Goal: Task Accomplishment & Management: Complete application form

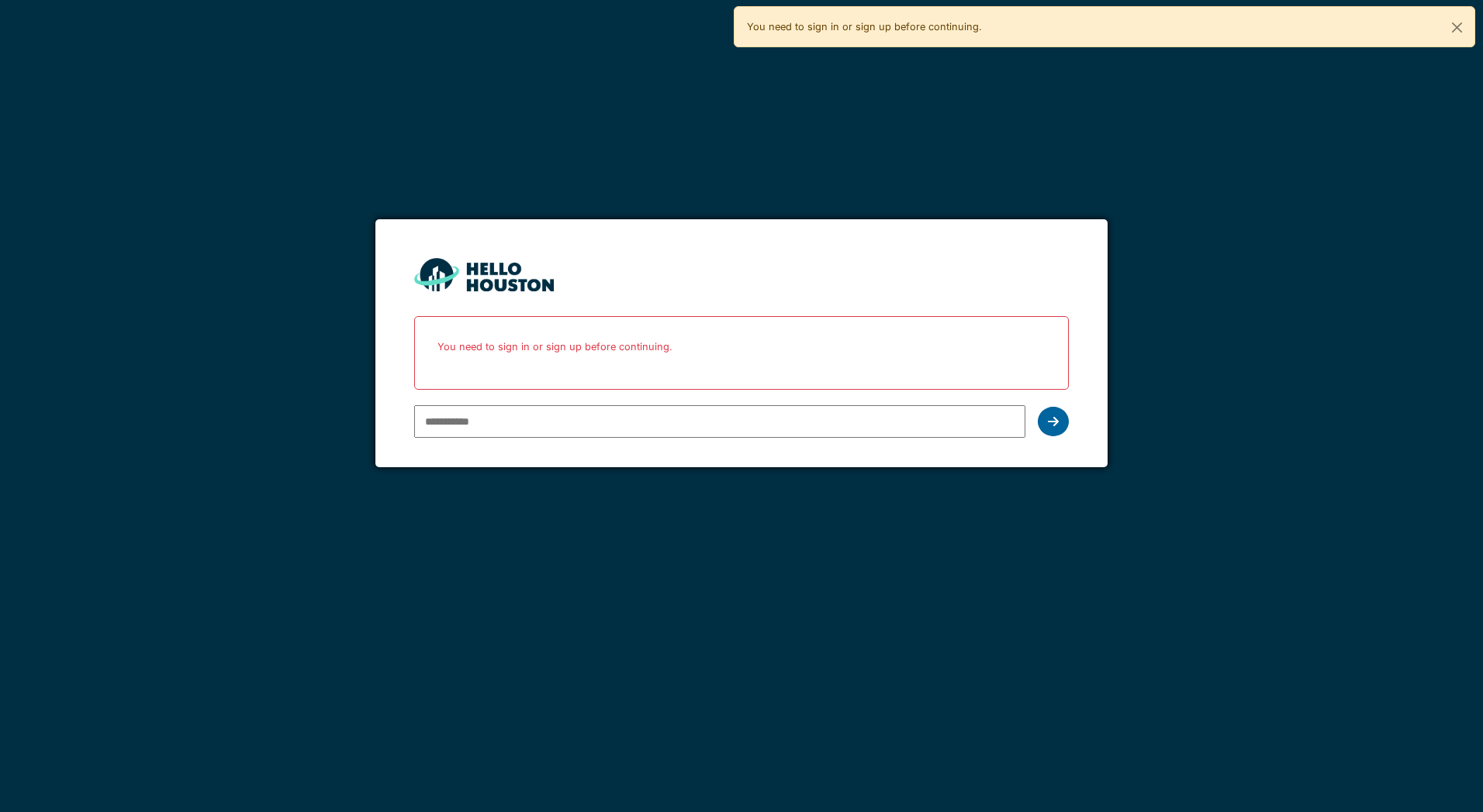
type input "**********"
click at [1046, 420] on div at bounding box center [1052, 421] width 31 height 30
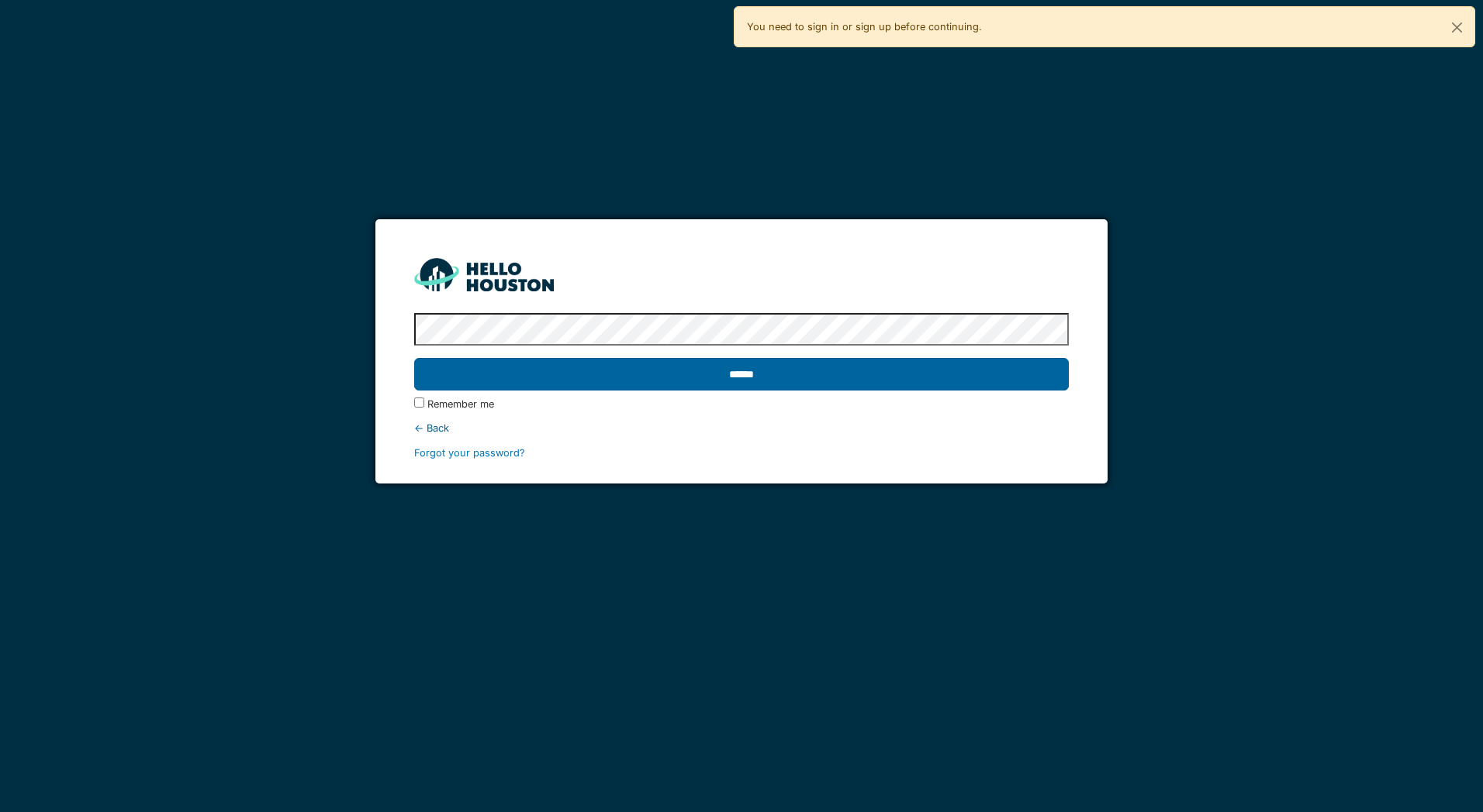
click at [836, 379] on input "******" at bounding box center [741, 374] width 653 height 32
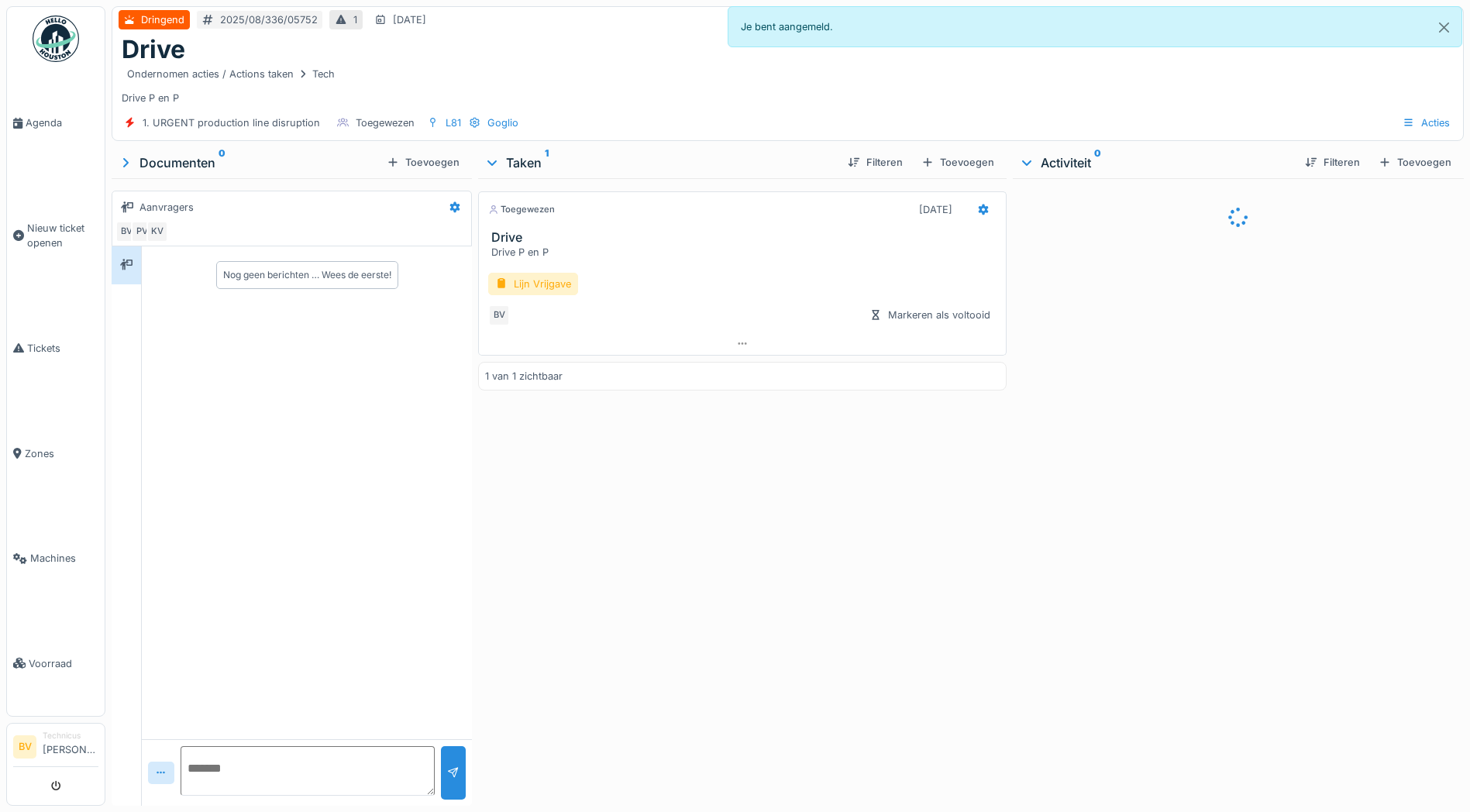
click at [41, 28] on img at bounding box center [55, 38] width 47 height 47
click at [48, 33] on img at bounding box center [55, 38] width 47 height 47
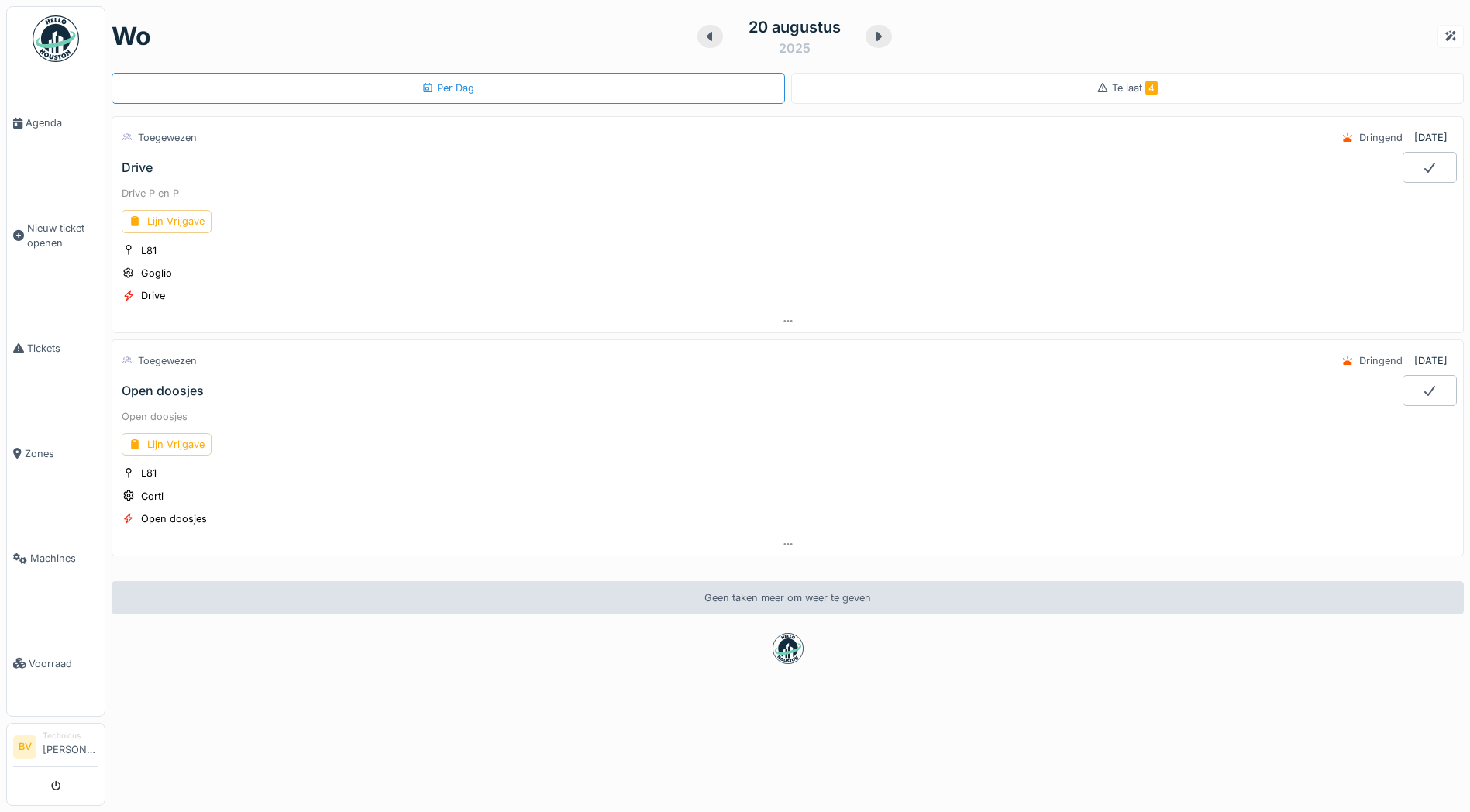
click at [177, 390] on div "Open doosjes" at bounding box center [163, 390] width 82 height 14
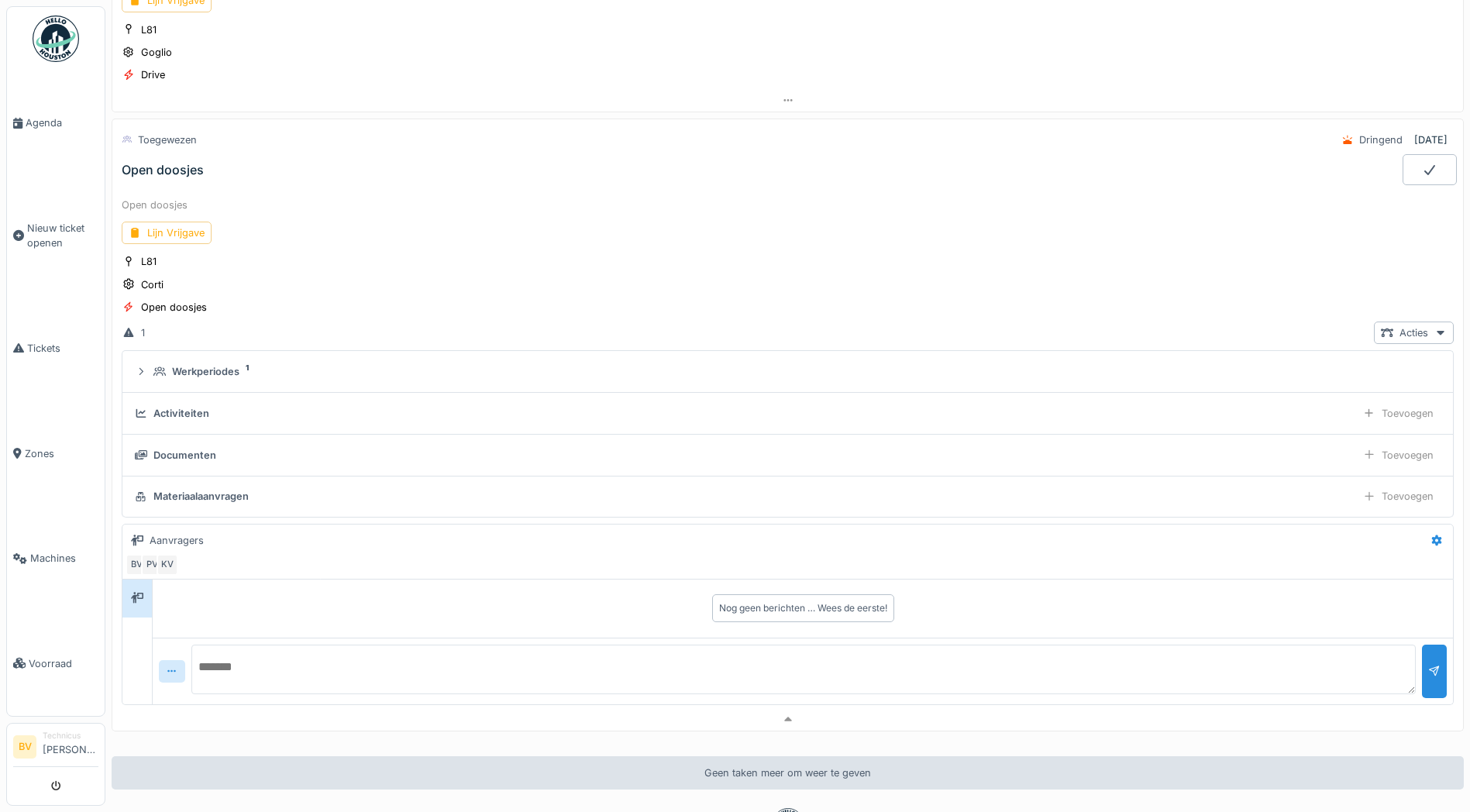
scroll to position [277, 0]
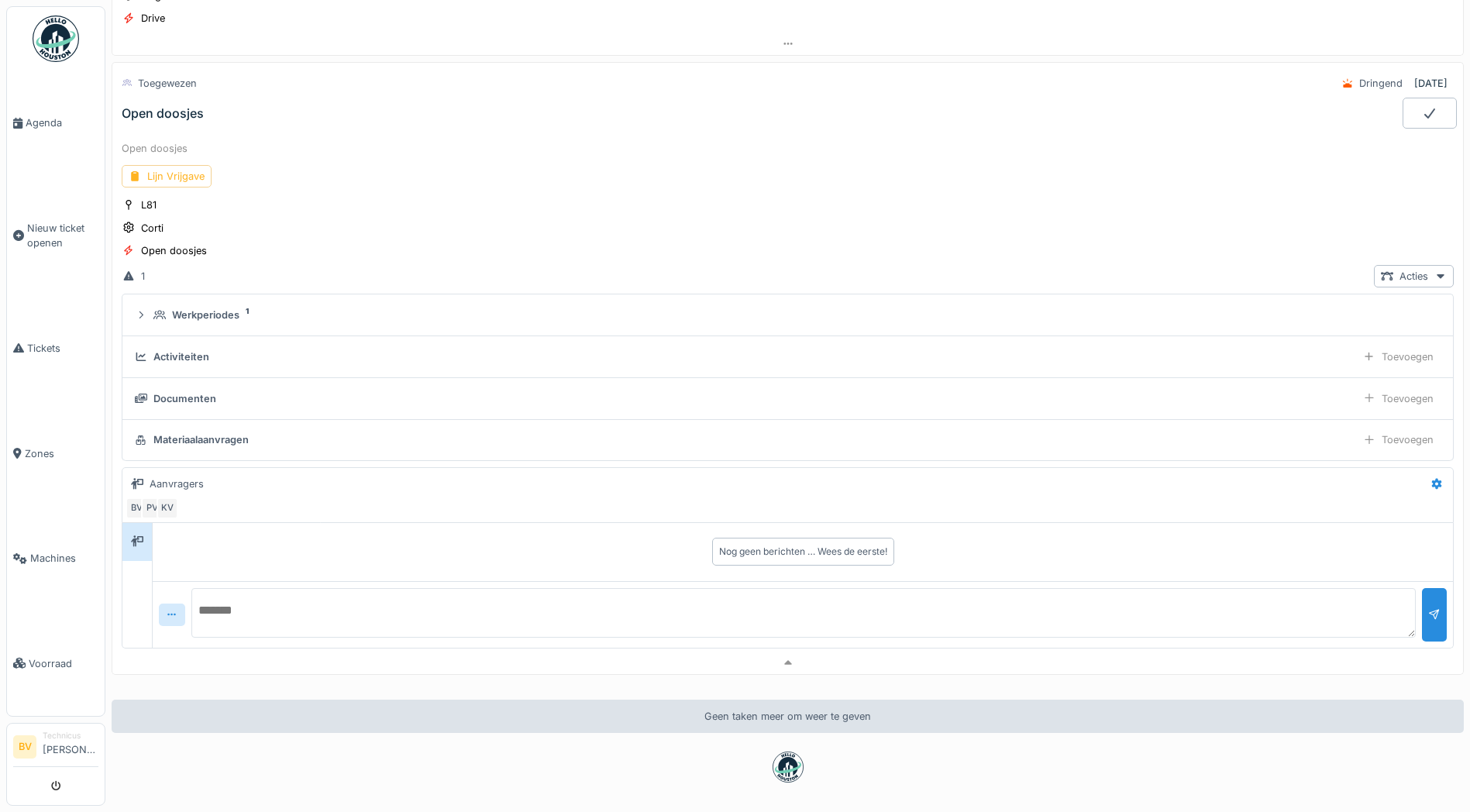
click at [166, 168] on div "Lijn Vrijgave" at bounding box center [167, 176] width 89 height 23
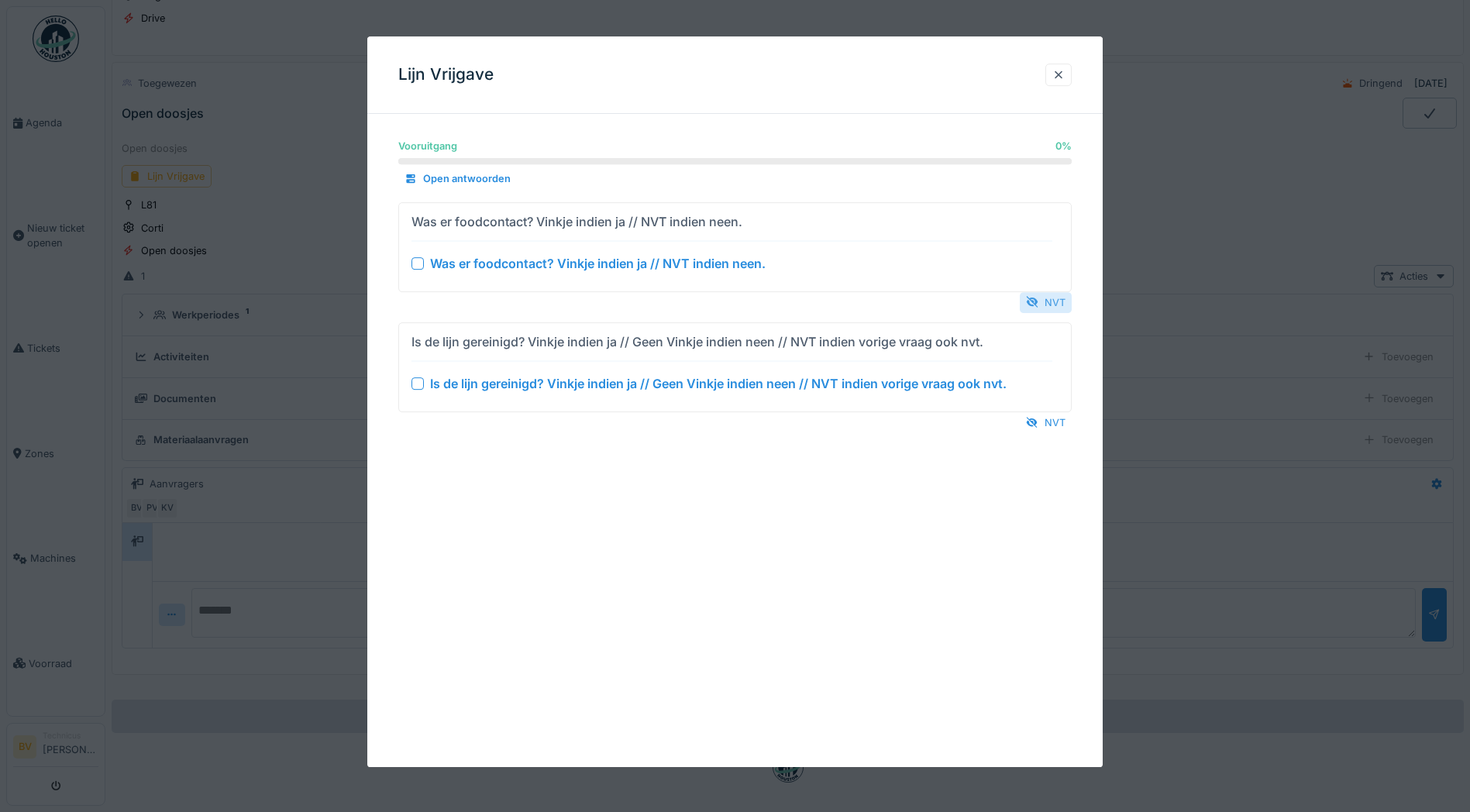
click at [1063, 307] on div "NVT" at bounding box center [1045, 303] width 52 height 21
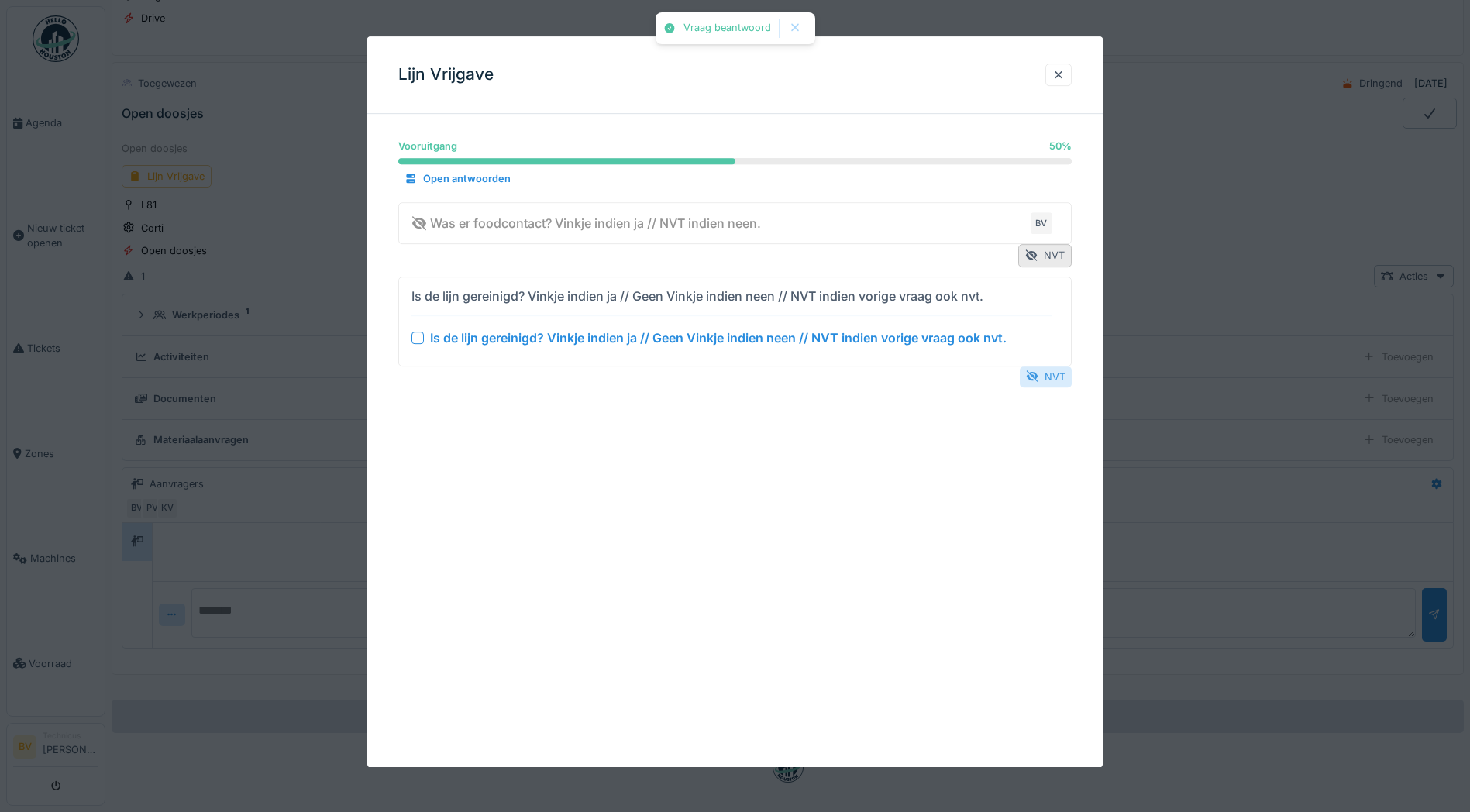
click at [1060, 384] on div "NVT" at bounding box center [1045, 377] width 52 height 21
click at [1044, 366] on div "NVT" at bounding box center [1045, 377] width 52 height 21
click at [1049, 378] on div "NVT" at bounding box center [1045, 377] width 52 height 21
click at [1057, 376] on div "NVT" at bounding box center [1045, 377] width 52 height 21
click at [1052, 377] on div "NVT" at bounding box center [1045, 377] width 52 height 21
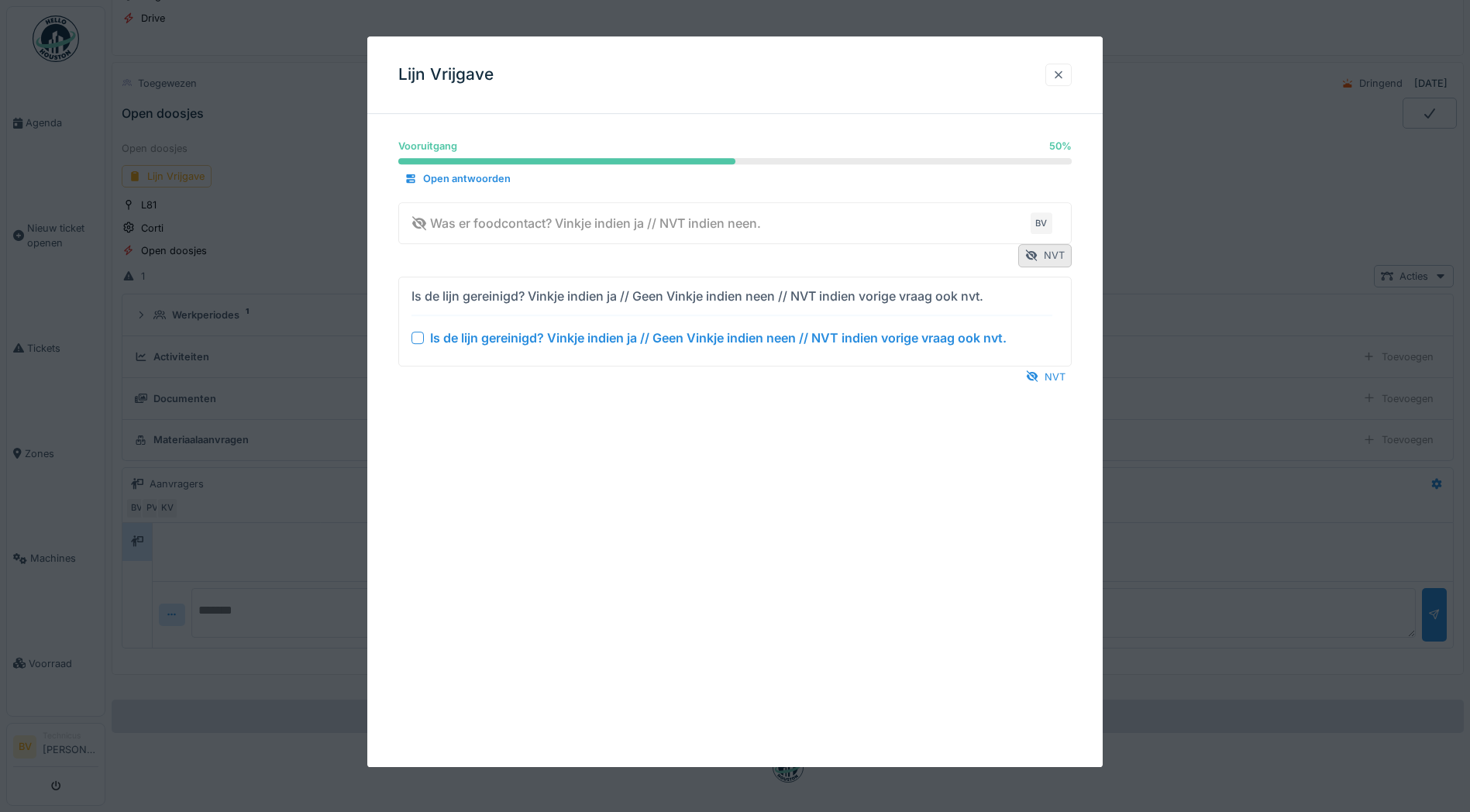
click at [1057, 71] on div at bounding box center [1059, 75] width 27 height 23
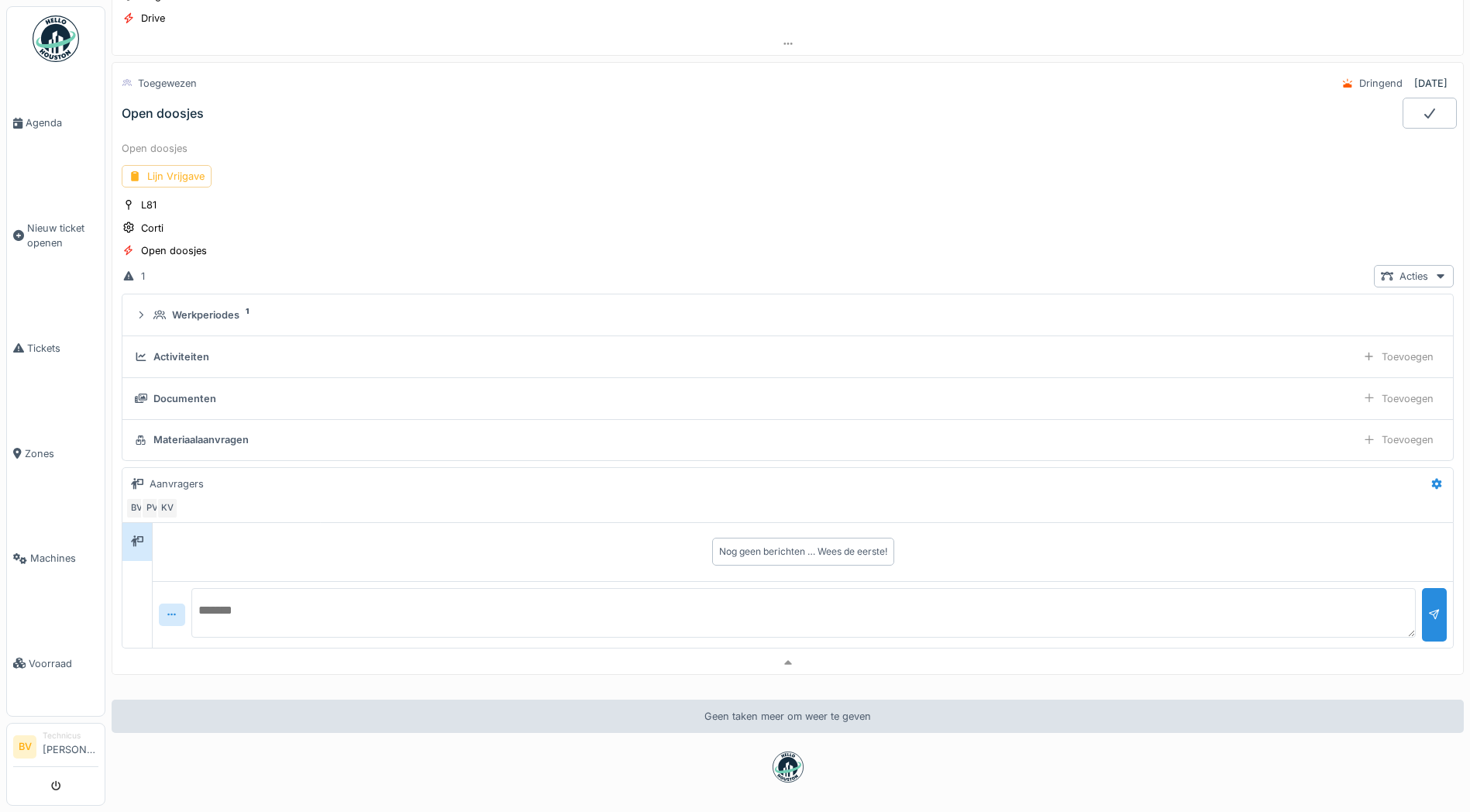
click at [182, 165] on div "Lijn Vrijgave" at bounding box center [167, 176] width 89 height 23
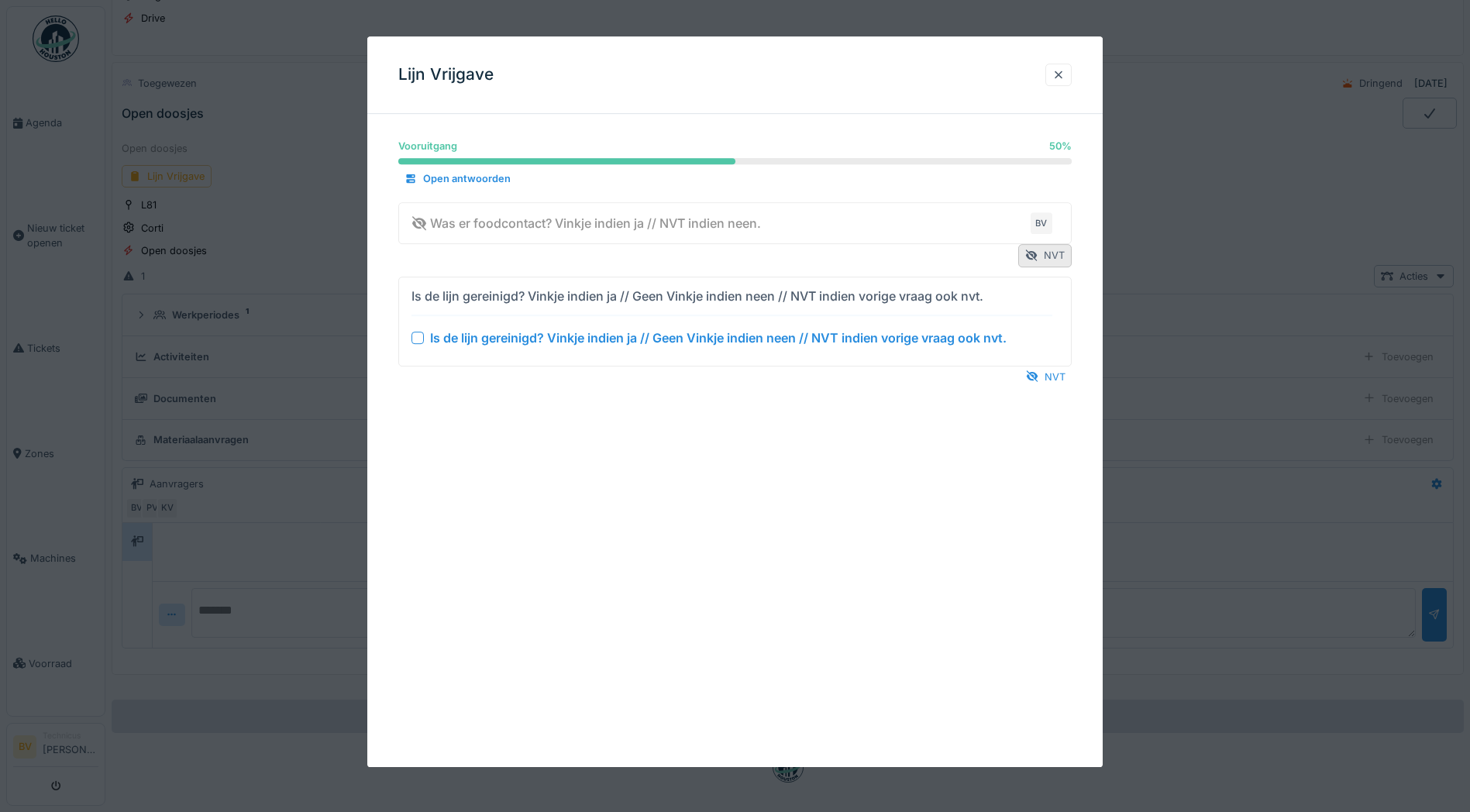
click at [1044, 366] on div "NVT" at bounding box center [735, 377] width 674 height 21
click at [1045, 373] on div "NVT" at bounding box center [1045, 377] width 52 height 21
click at [1063, 252] on div "NVT" at bounding box center [1045, 256] width 53 height 23
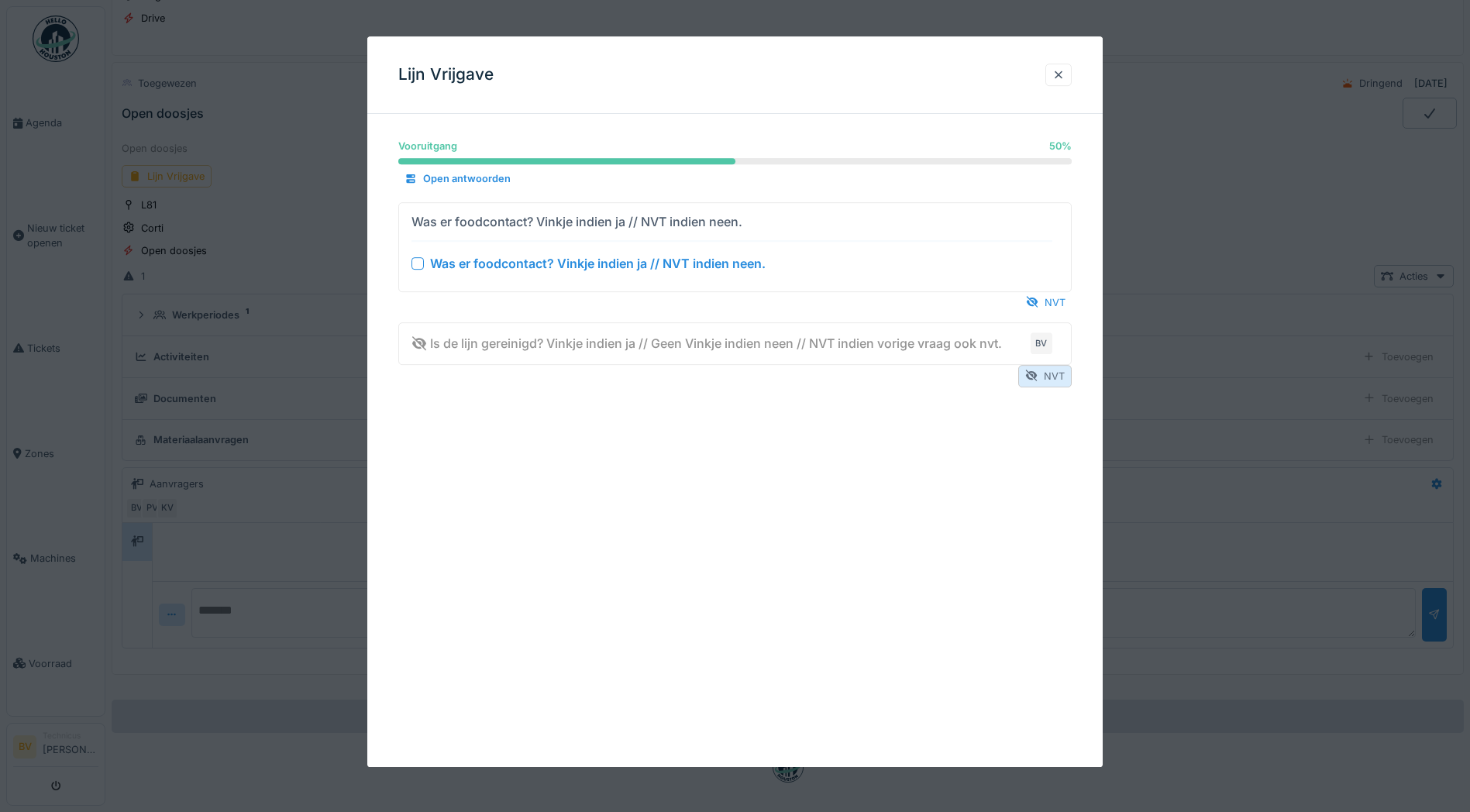
click at [1038, 373] on div at bounding box center [1031, 376] width 12 height 14
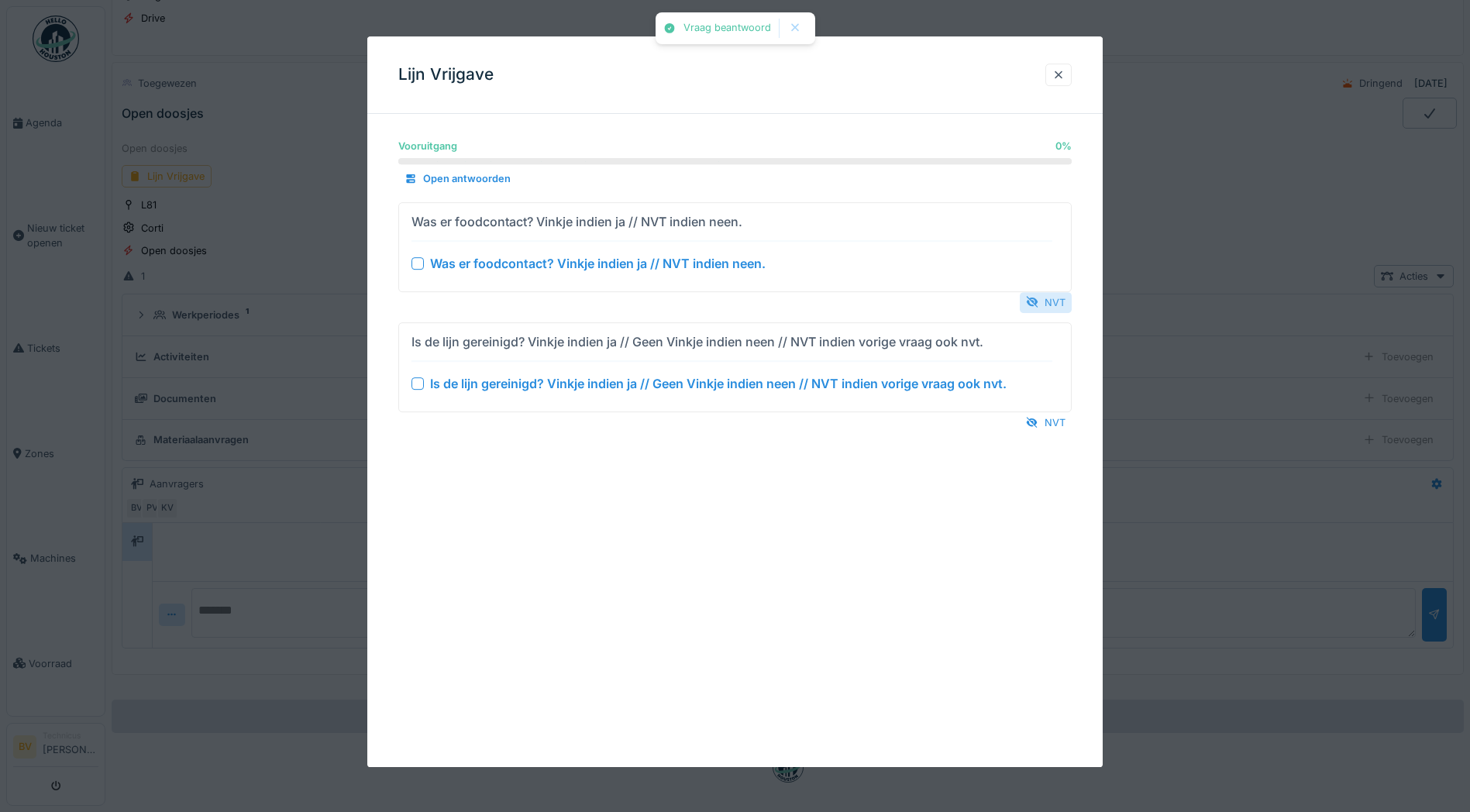
click at [1039, 303] on div at bounding box center [1032, 302] width 12 height 14
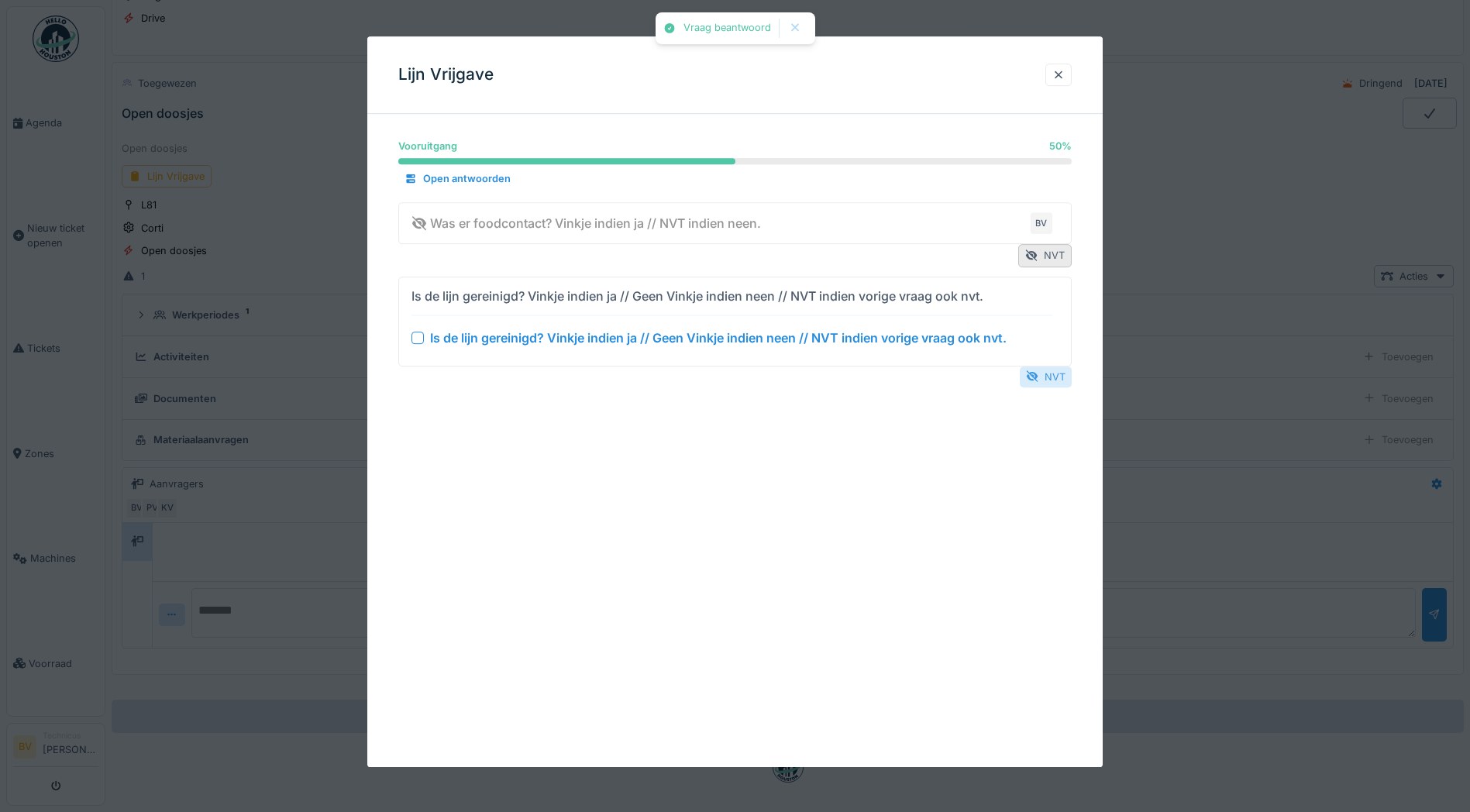
click at [1048, 379] on div "NVT" at bounding box center [1045, 377] width 52 height 21
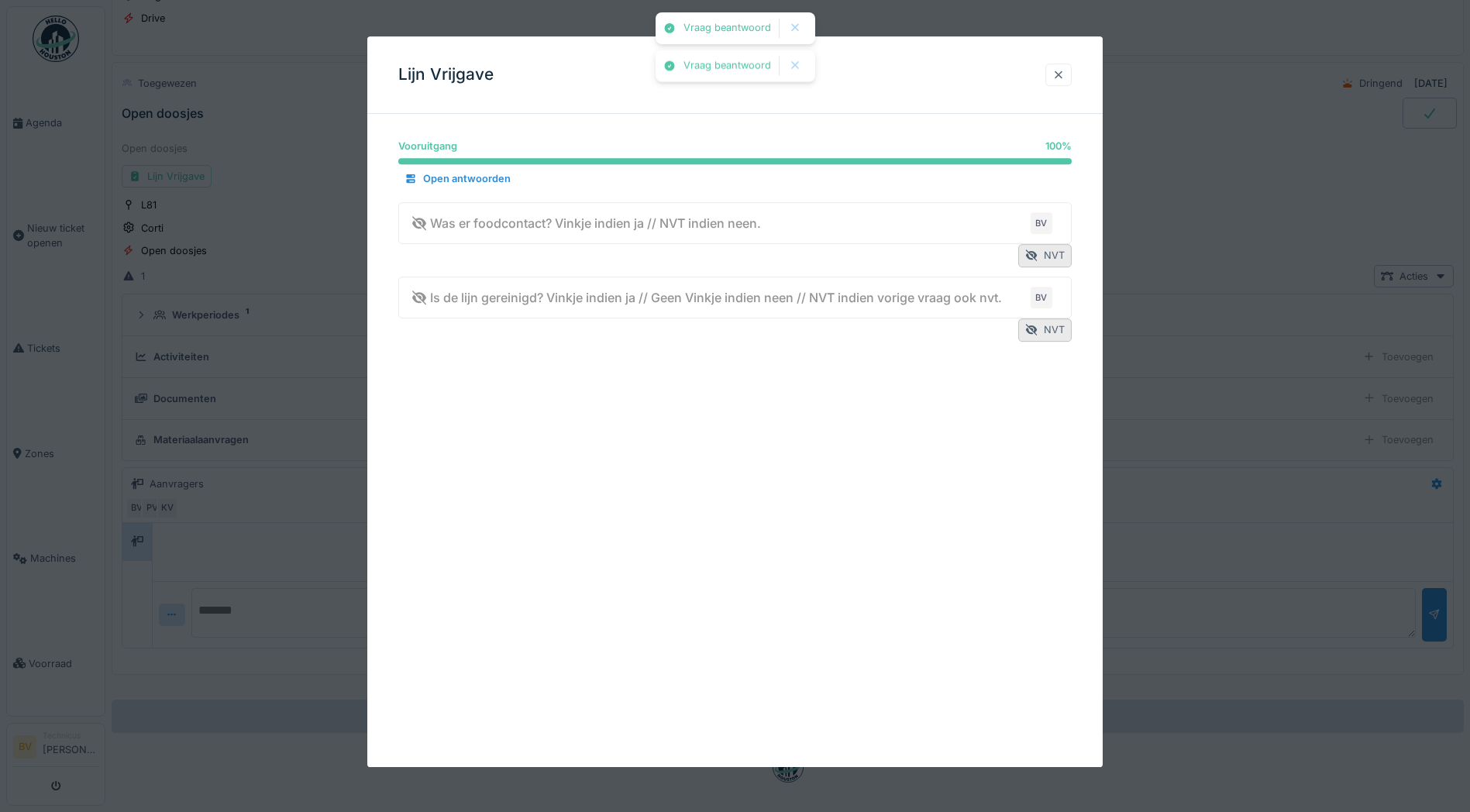
click at [1058, 74] on div at bounding box center [1059, 75] width 27 height 23
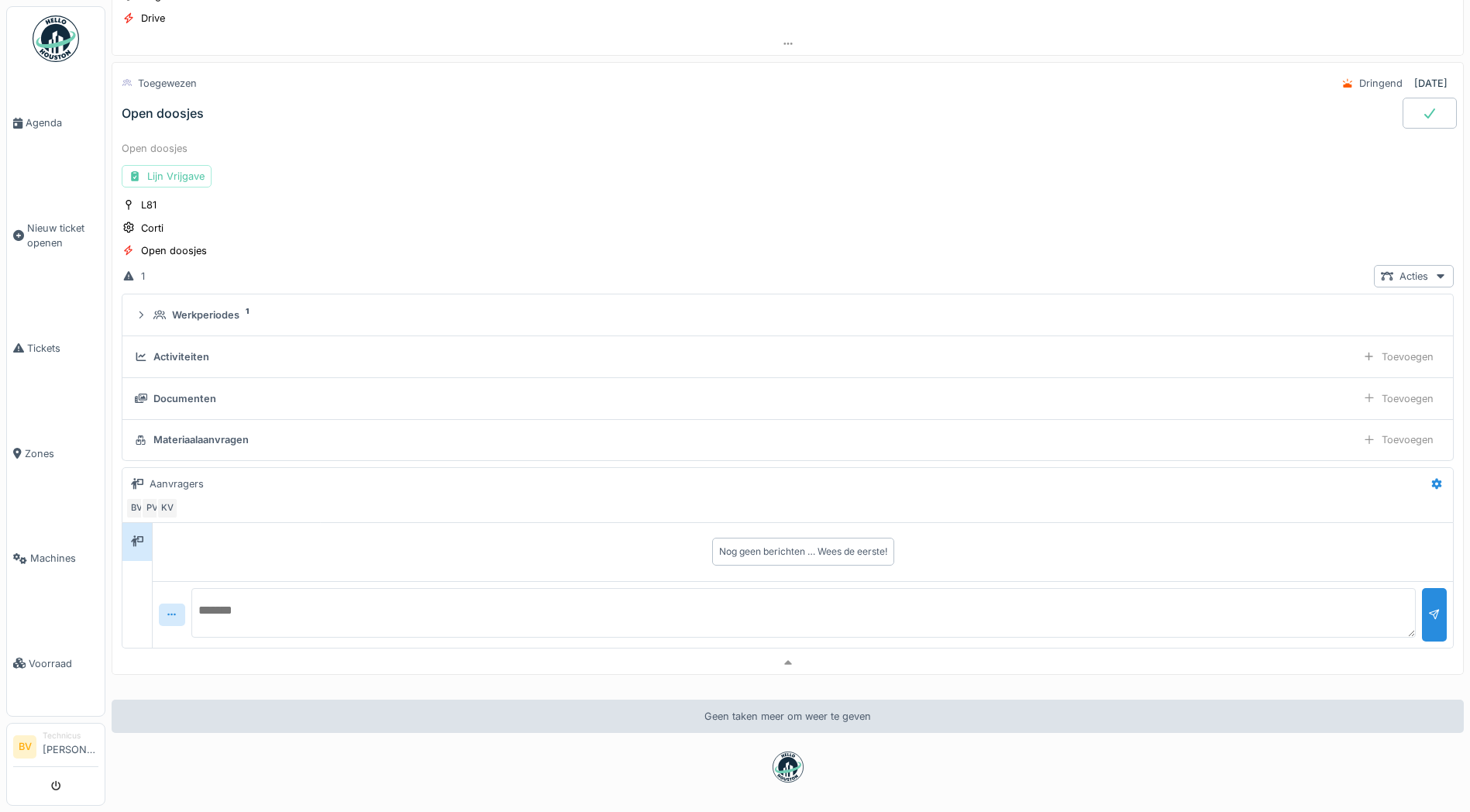
click at [1403, 105] on div at bounding box center [1430, 113] width 54 height 31
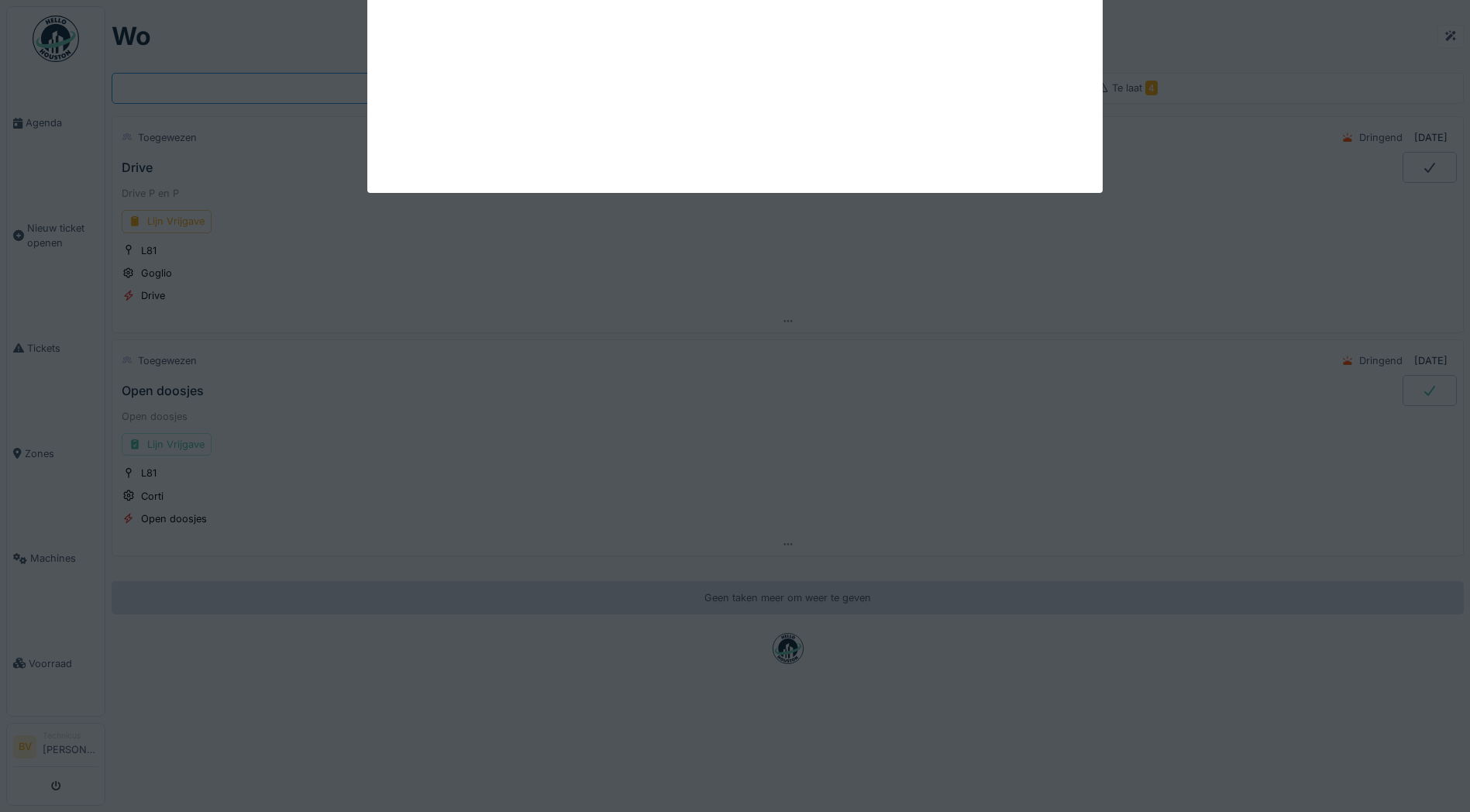
scroll to position [0, 0]
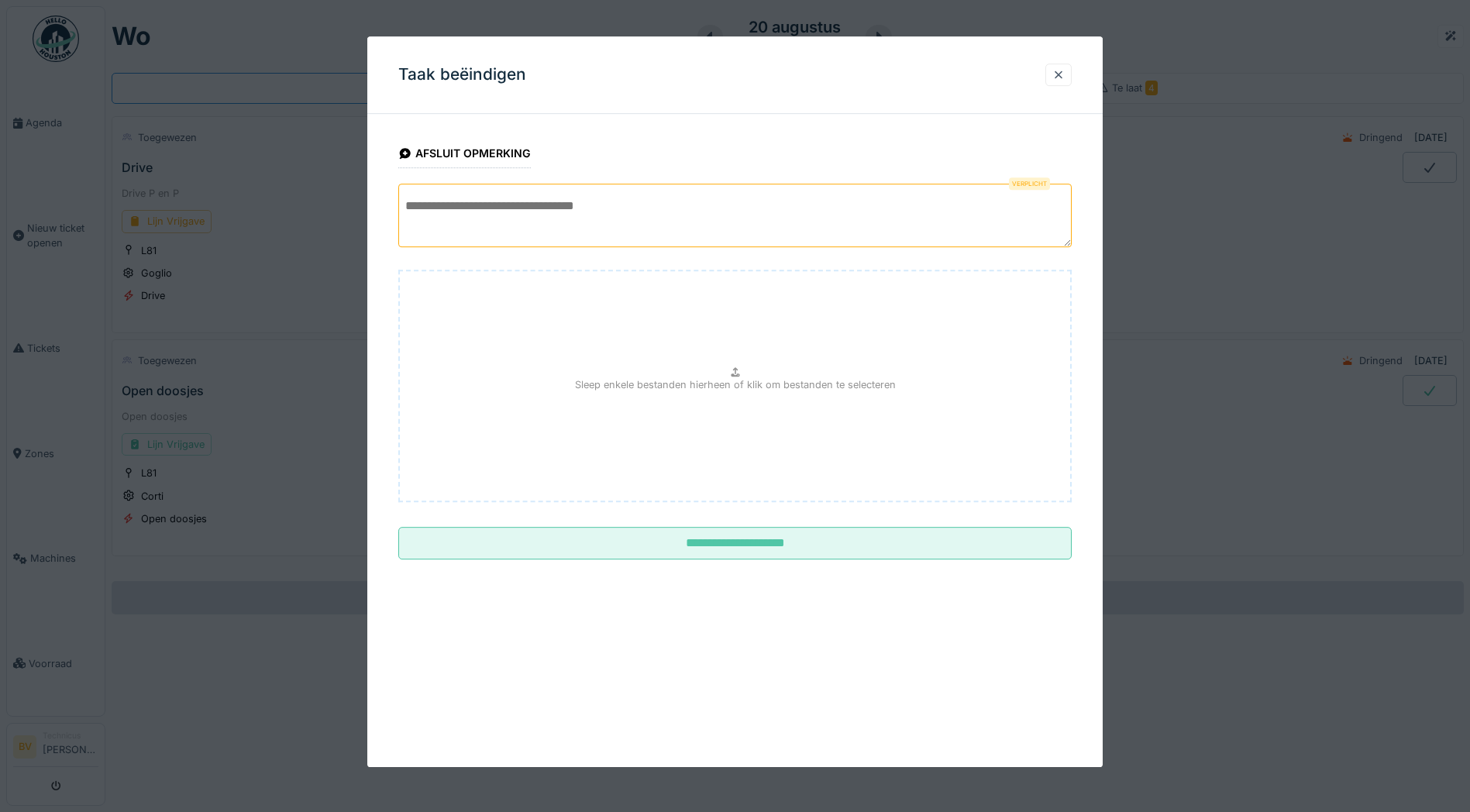
drag, startPoint x: 546, startPoint y: 210, endPoint x: 538, endPoint y: 207, distance: 8.5
click at [547, 210] on textarea at bounding box center [735, 215] width 674 height 64
click at [636, 211] on textarea "**********" at bounding box center [735, 215] width 674 height 64
click at [890, 204] on textarea "**********" at bounding box center [735, 215] width 674 height 64
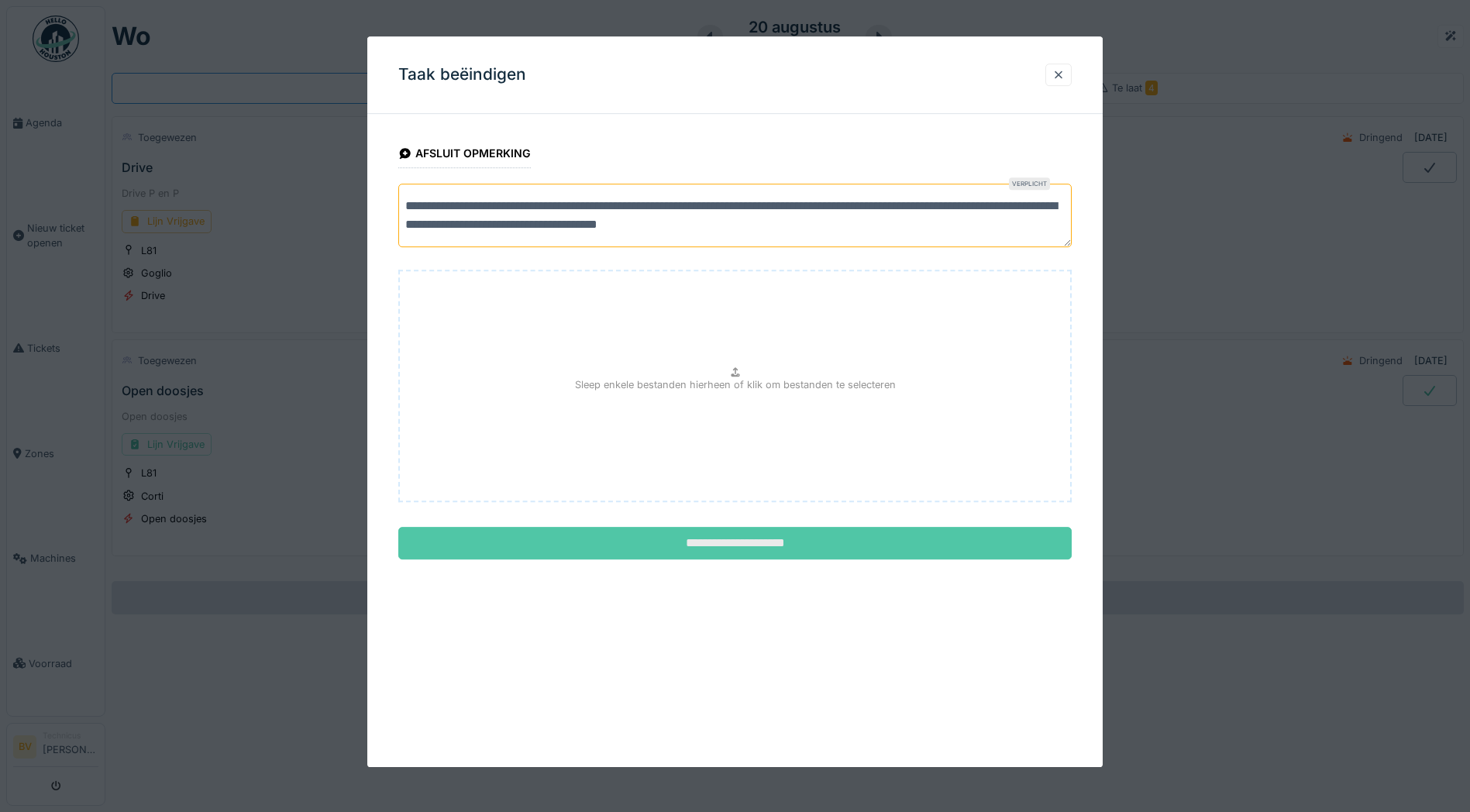
type textarea "**********"
click at [740, 535] on input "**********" at bounding box center [735, 544] width 674 height 32
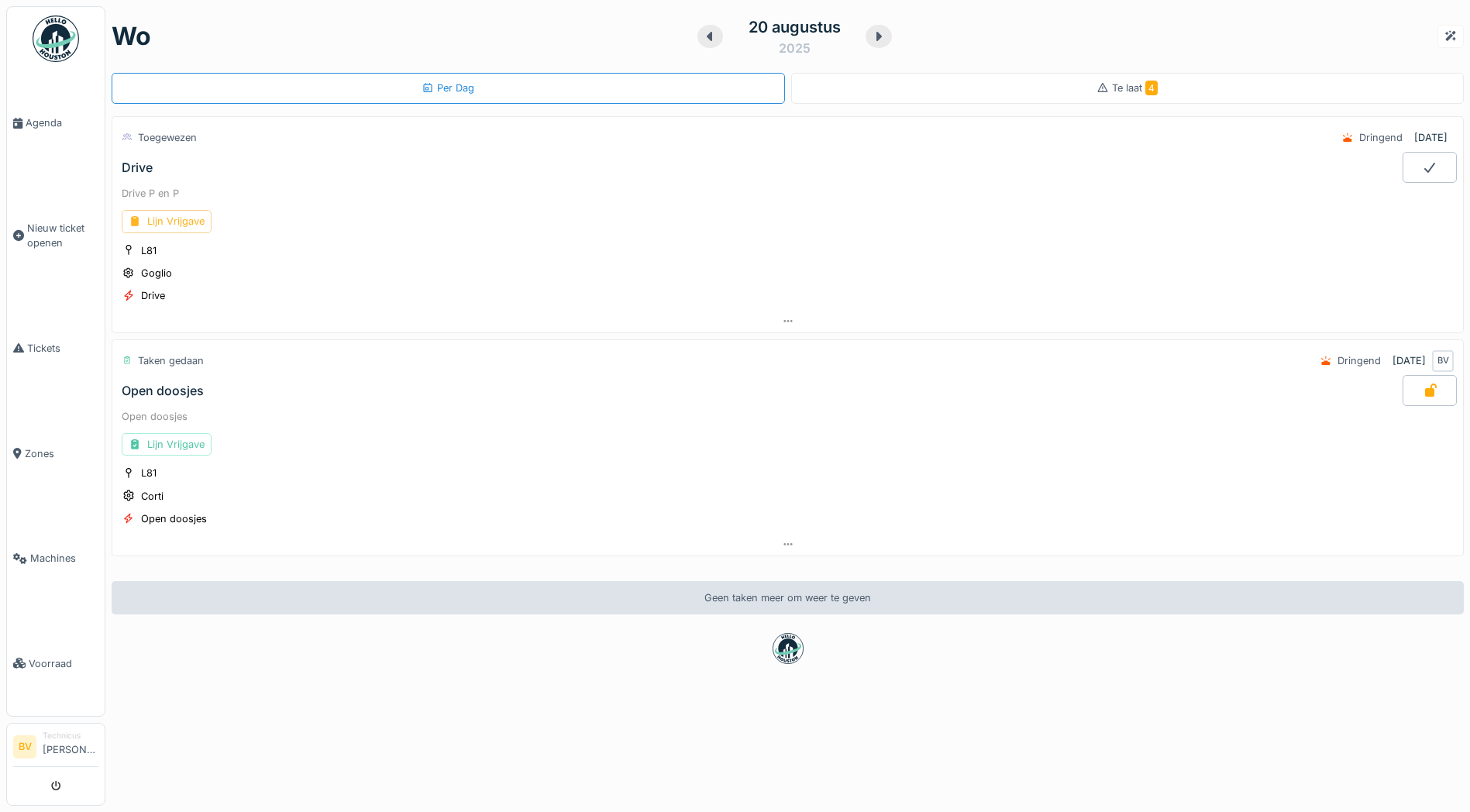
click at [173, 210] on div "Lijn Vrijgave" at bounding box center [167, 222] width 89 height 23
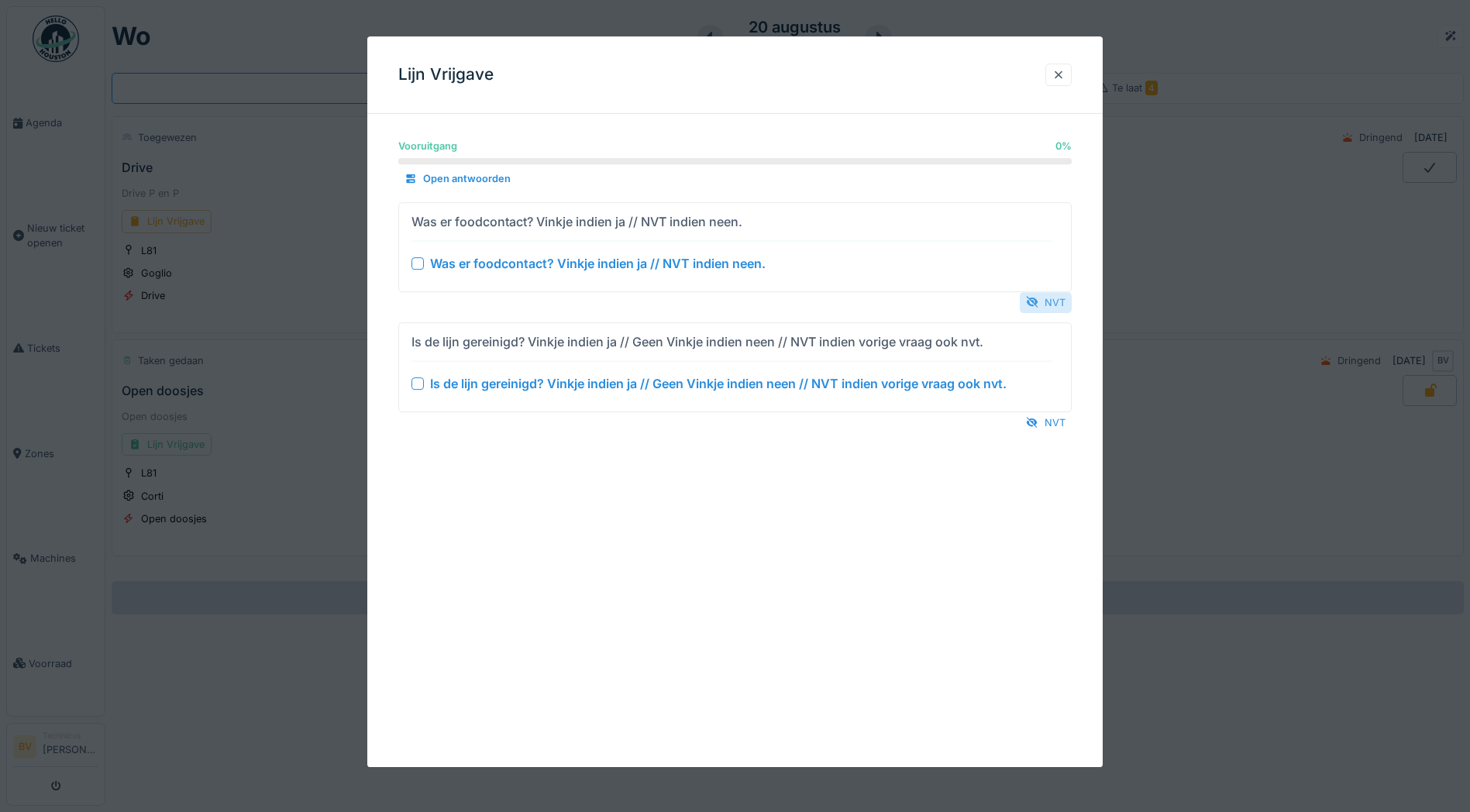
click at [1049, 311] on div "Vooruitgang 0 % 0 % Open antwoorden Was er foodcontact? Vinkje indien ja // NVT…" at bounding box center [735, 300] width 736 height 347
click at [1049, 309] on div "NVT" at bounding box center [1045, 303] width 52 height 21
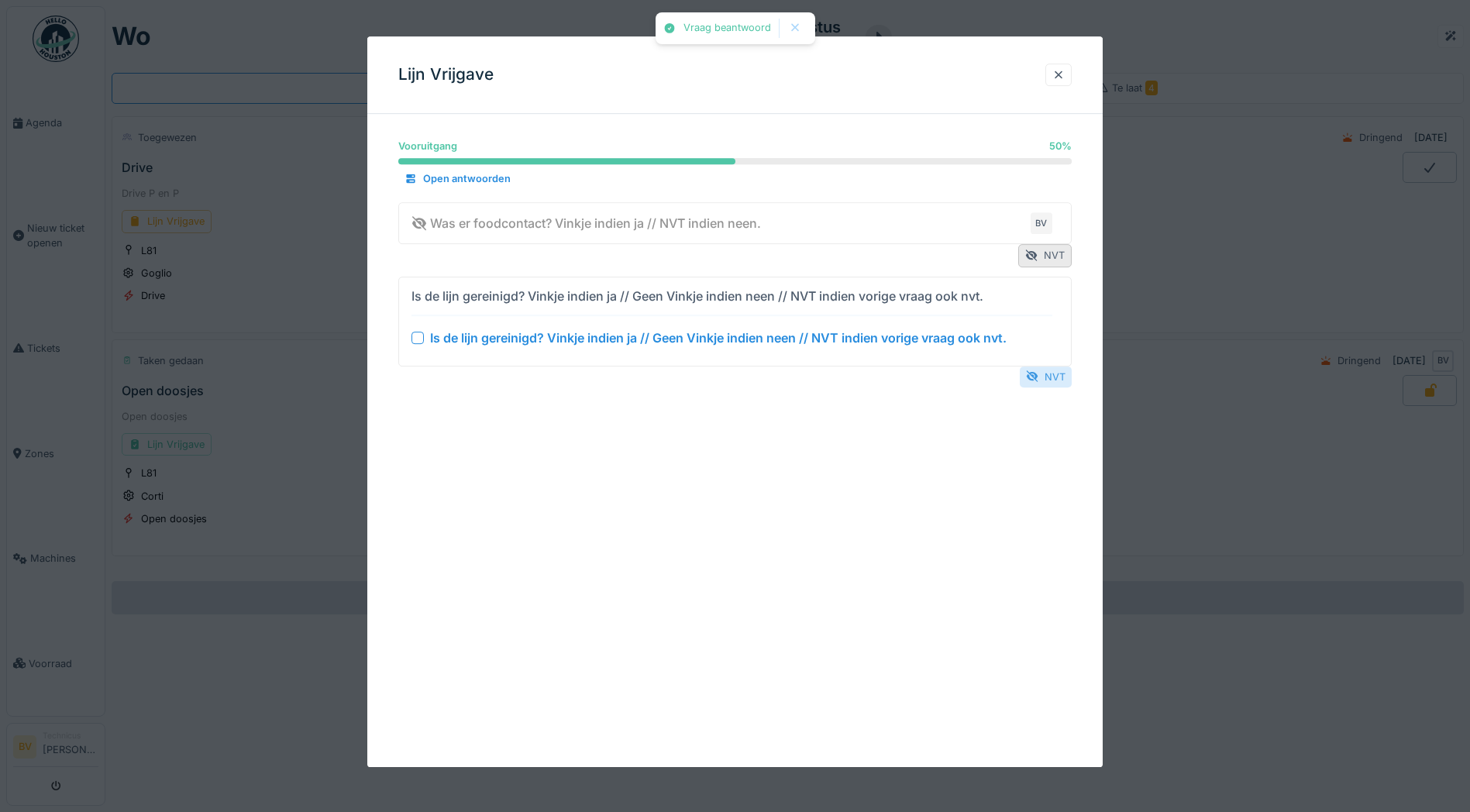
click at [1069, 376] on div "NVT" at bounding box center [1045, 377] width 52 height 21
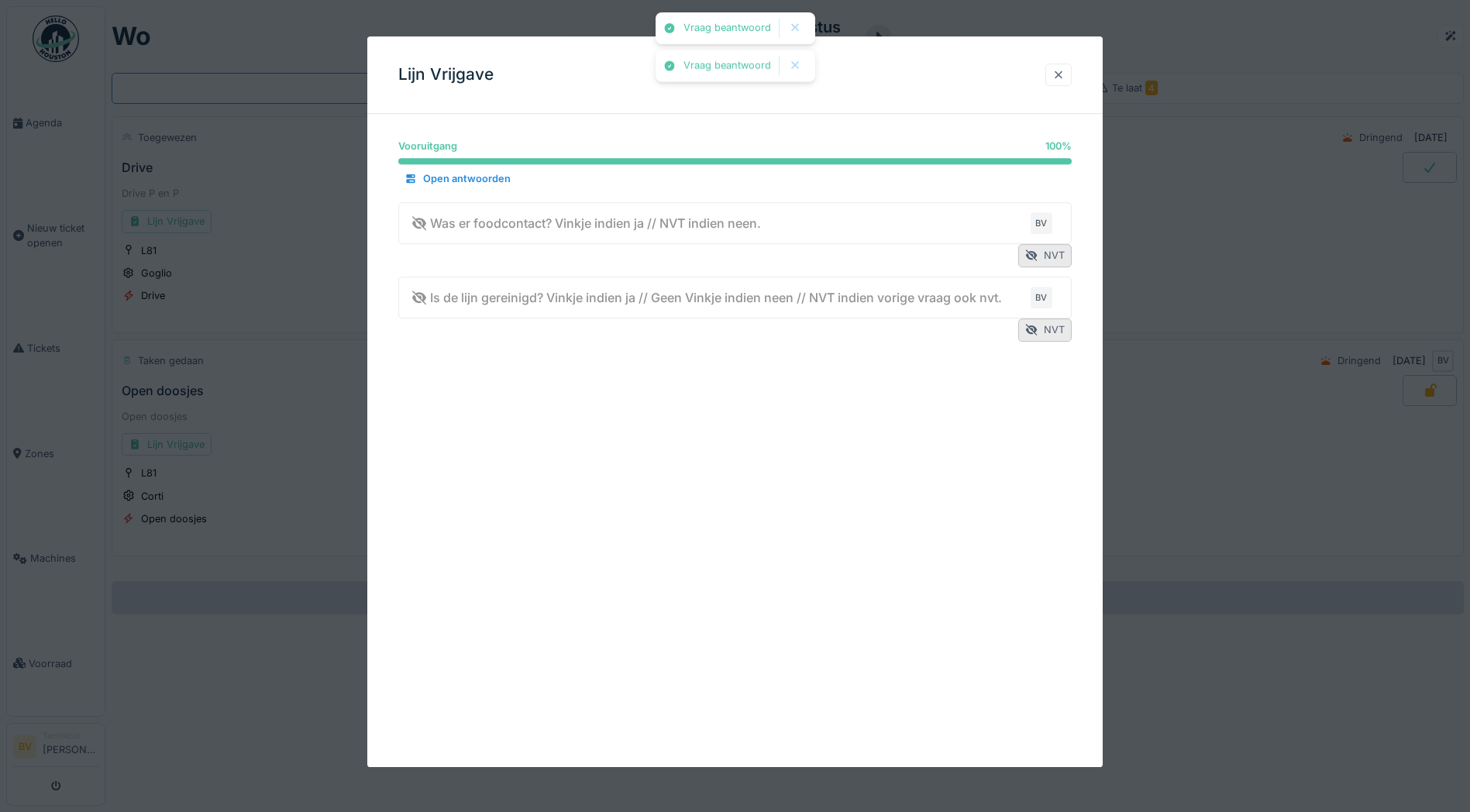
click at [1065, 73] on div at bounding box center [1059, 74] width 12 height 14
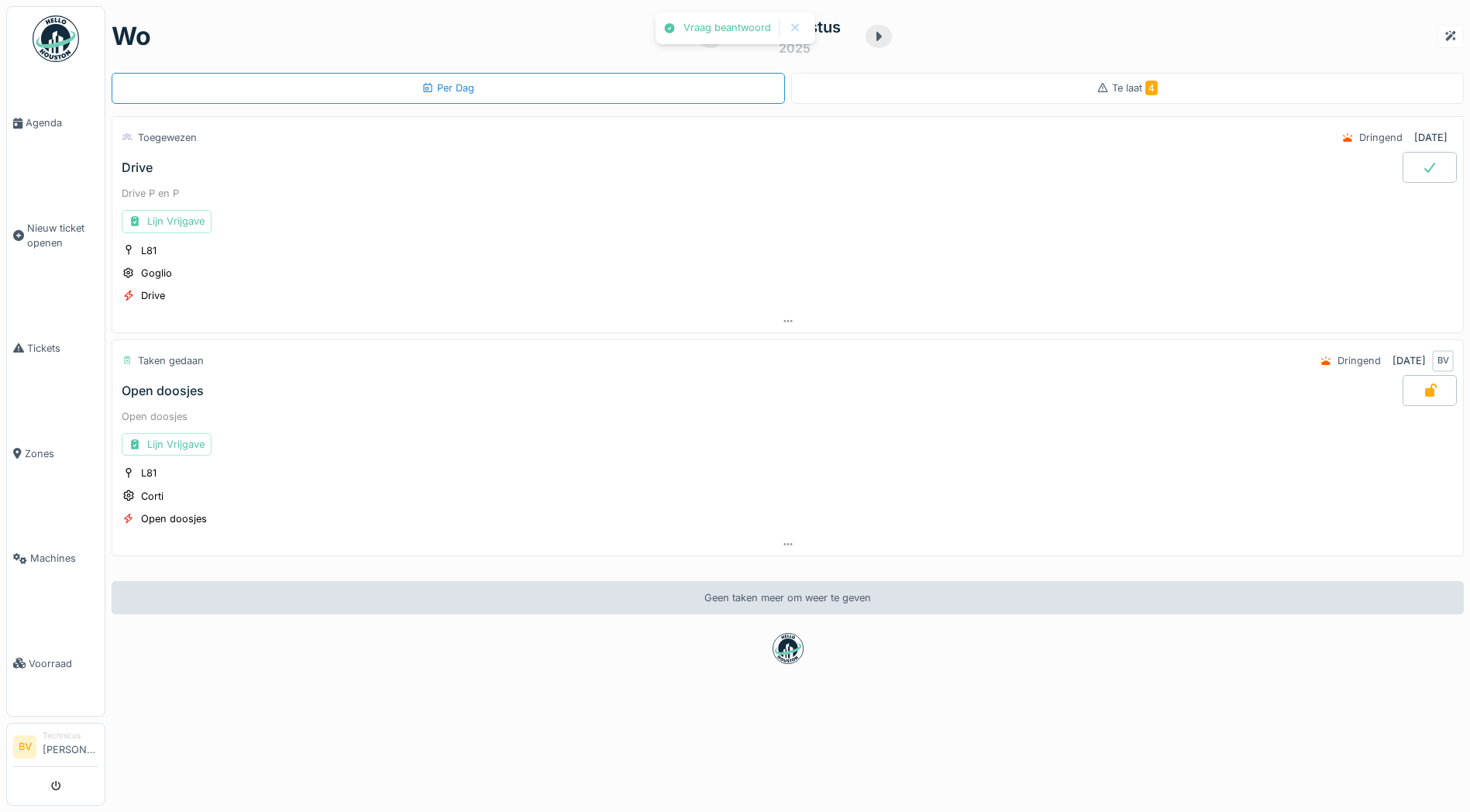
click at [1403, 152] on div at bounding box center [1430, 168] width 54 height 31
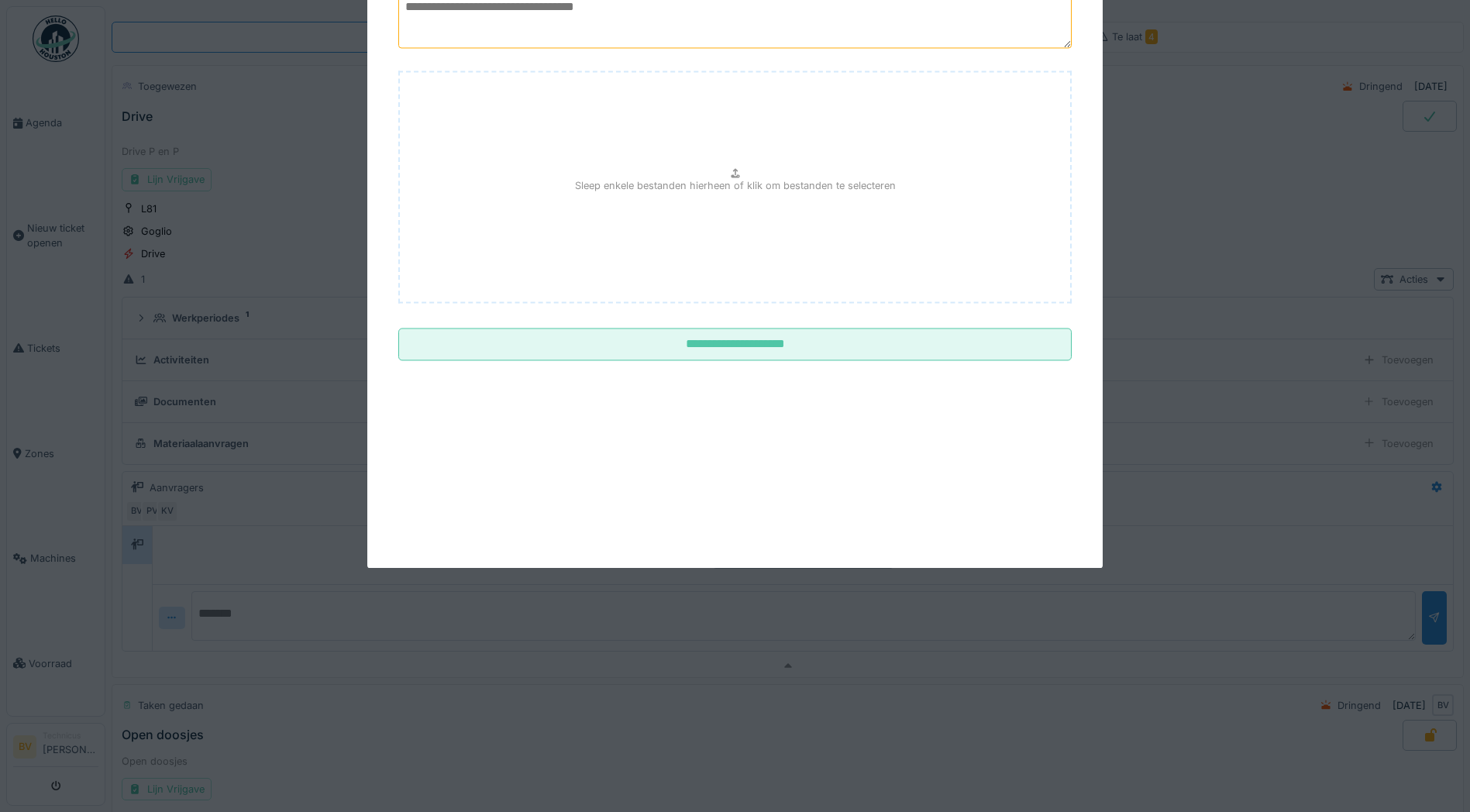
scroll to position [54, 0]
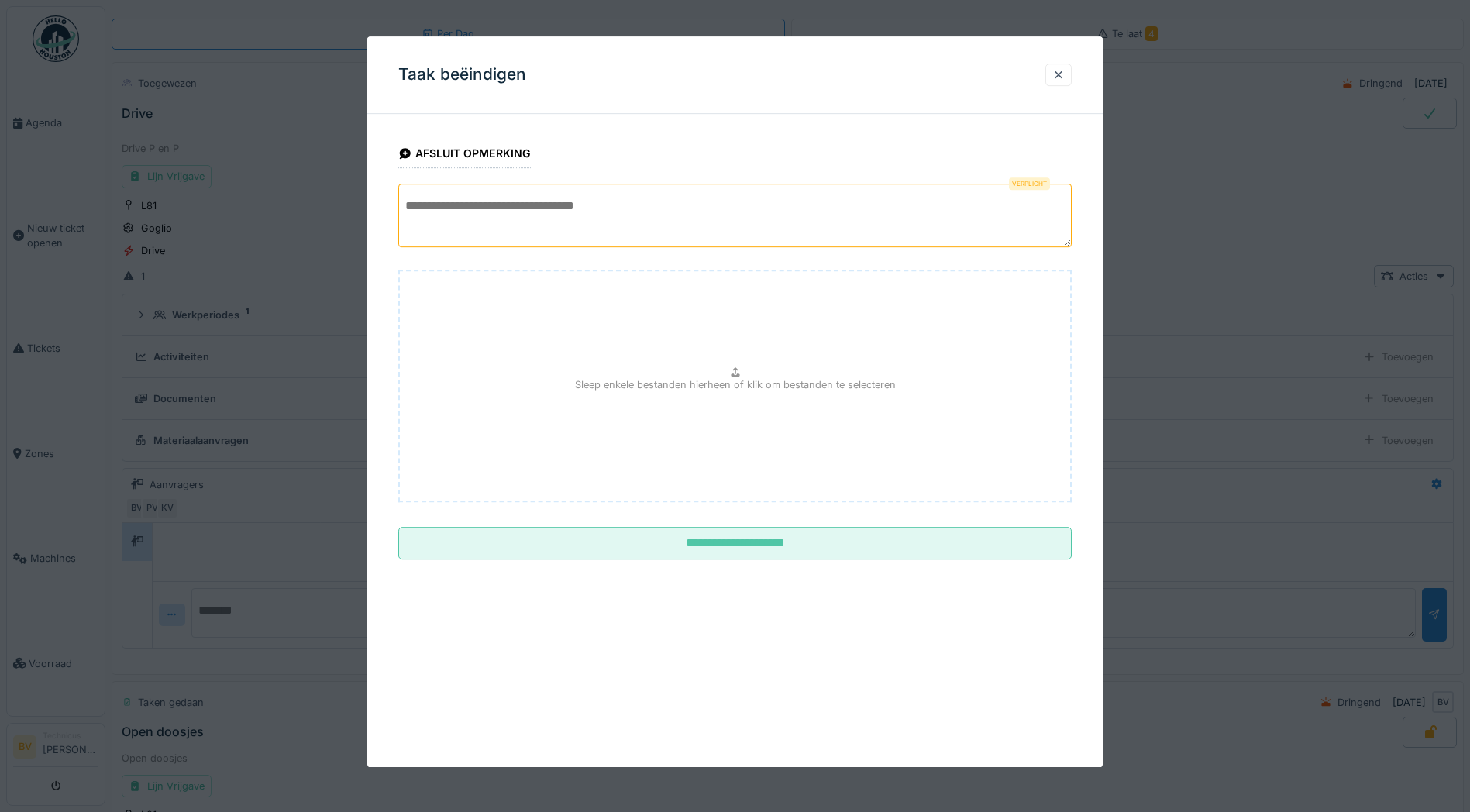
click at [920, 222] on textarea at bounding box center [735, 215] width 674 height 64
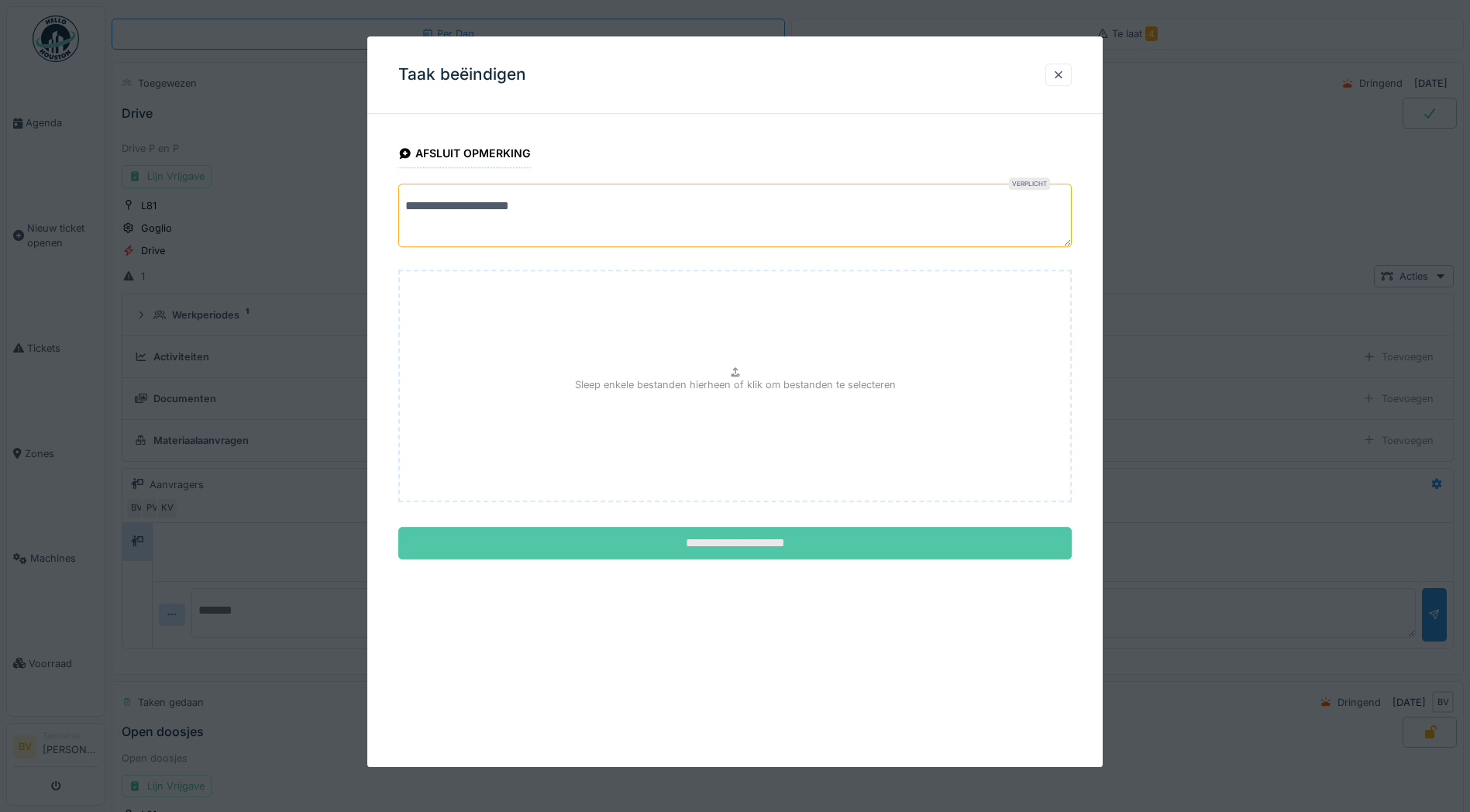
type textarea "**********"
click at [878, 533] on input "**********" at bounding box center [735, 544] width 674 height 32
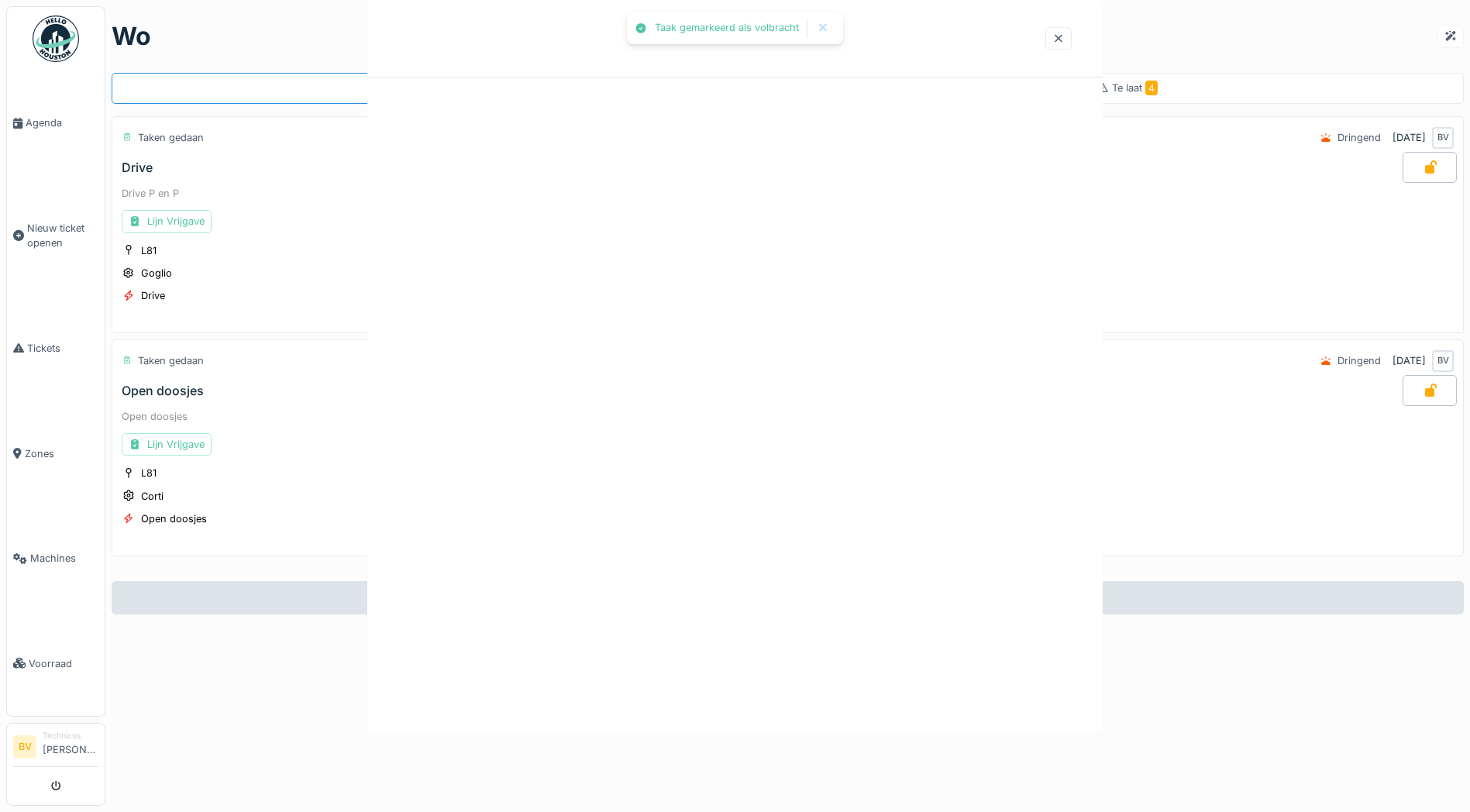
scroll to position [0, 0]
